Goal: Task Accomplishment & Management: Manage account settings

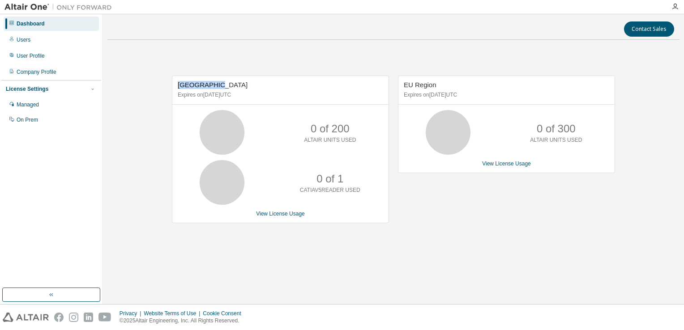
drag, startPoint x: 215, startPoint y: 85, endPoint x: 170, endPoint y: 85, distance: 45.7
click at [170, 85] on div "Asia Region Expires on [DATE] UTC 0 of 200 ALTAIR UNITS USED 0 of 1 CATIAV5READ…" at bounding box center [276, 154] width 226 height 157
drag, startPoint x: 170, startPoint y: 85, endPoint x: 183, endPoint y: 114, distance: 31.0
click at [183, 114] on div "0 of 200 ALTAIR UNITS USED" at bounding box center [280, 132] width 216 height 45
click at [263, 115] on div "0 of 200 ALTAIR UNITS USED" at bounding box center [280, 132] width 216 height 45
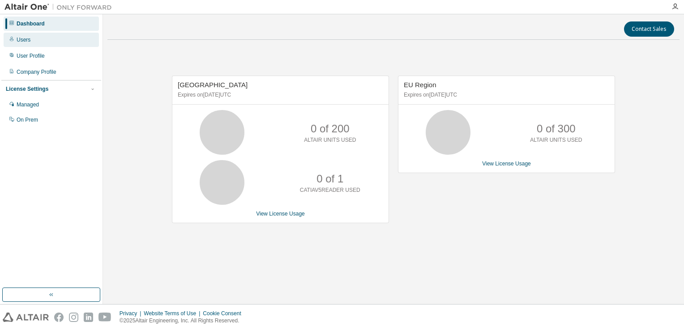
click at [29, 39] on div "Users" at bounding box center [24, 39] width 14 height 7
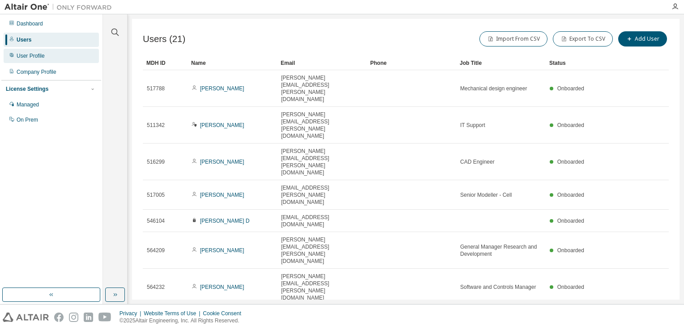
click at [34, 56] on div "User Profile" at bounding box center [31, 55] width 28 height 7
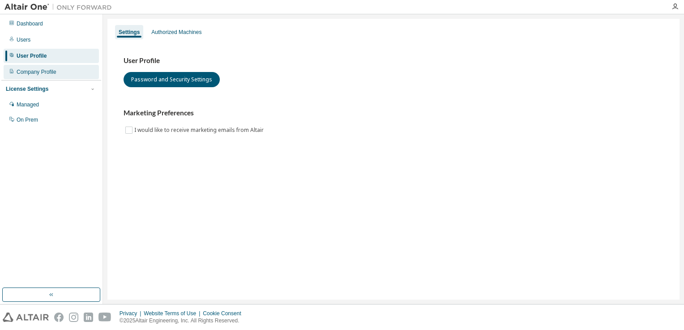
click at [49, 76] on div "Company Profile" at bounding box center [51, 72] width 95 height 14
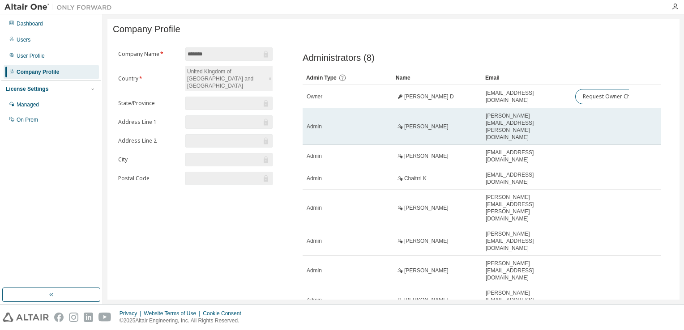
scroll to position [9, 0]
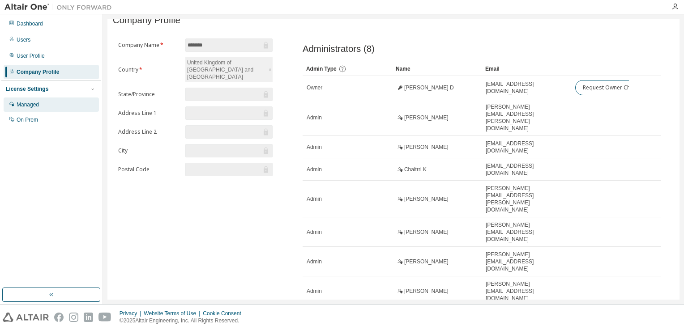
click at [42, 107] on div "Managed" at bounding box center [51, 105] width 95 height 14
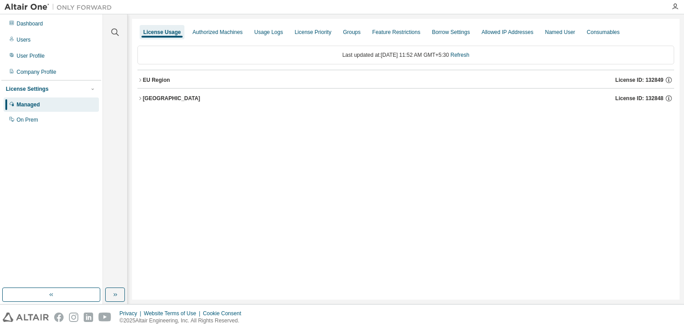
click at [474, 214] on div "License Usage Authorized Machines Usage Logs License Priority Groups Feature Re…" at bounding box center [405, 159] width 547 height 281
click at [192, 84] on button "EU Region License ID: 132849" at bounding box center [405, 80] width 537 height 20
